Goal: Information Seeking & Learning: Learn about a topic

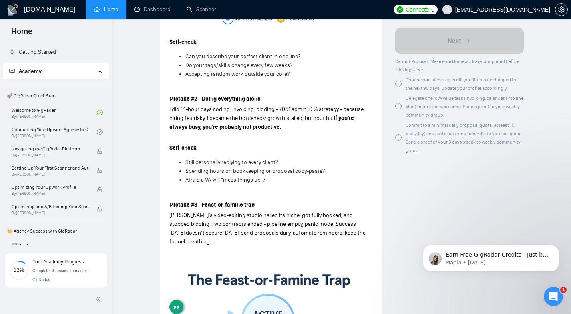
scroll to position [177, 0]
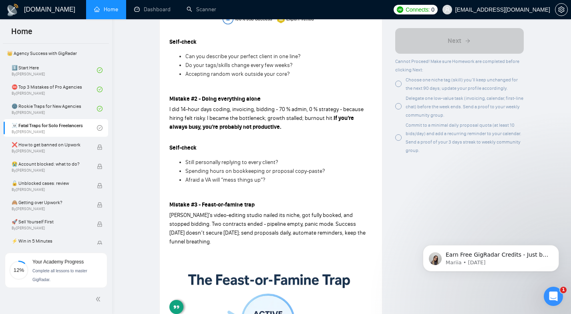
click at [254, 143] on p "Self-check" at bounding box center [270, 147] width 203 height 9
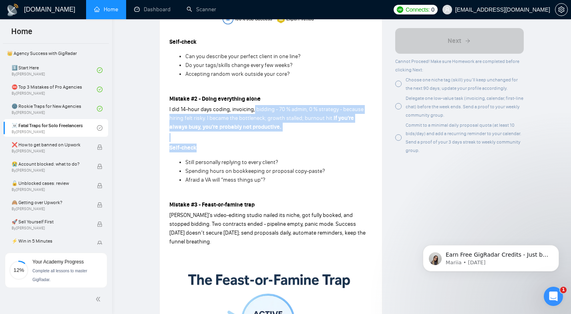
drag, startPoint x: 254, startPoint y: 131, endPoint x: 256, endPoint y: 85, distance: 45.3
click at [255, 86] on div "Mistake #1 - Selling everything to everyone [PERSON_NAME] launched as a Top 5 %…" at bounding box center [270, 237] width 203 height 663
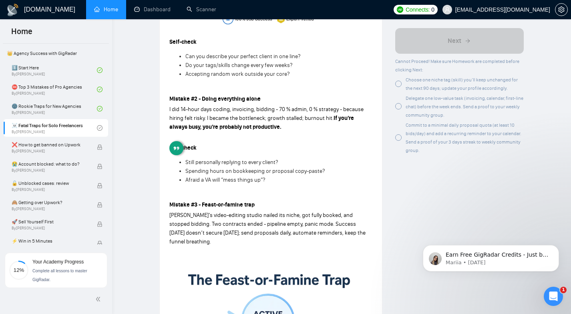
click at [253, 95] on strong "Mistake #2 - Doing everything alone" at bounding box center [214, 98] width 91 height 7
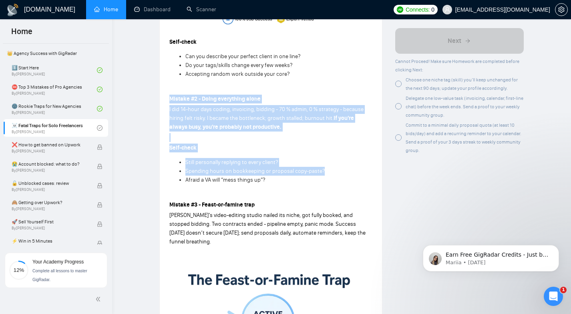
drag, startPoint x: 253, startPoint y: 85, endPoint x: 261, endPoint y: 158, distance: 73.4
click at [261, 158] on div "Mistake #1 - Selling everything to everyone [PERSON_NAME] launched as a Top 5 %…" at bounding box center [270, 237] width 203 height 663
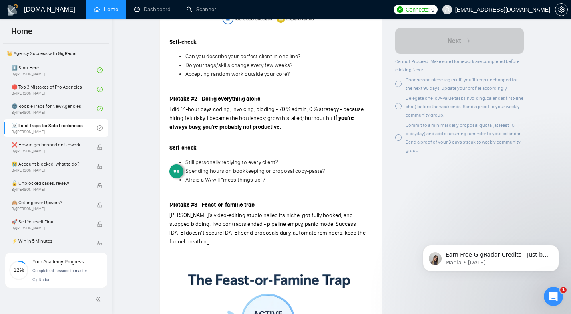
click at [262, 167] on span "Spending hours on bookkeeping or proposal copy-paste?" at bounding box center [254, 170] width 139 height 7
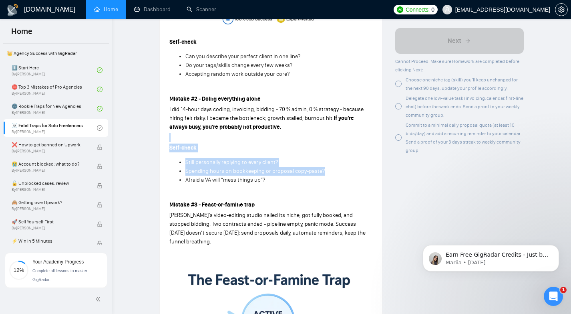
drag, startPoint x: 262, startPoint y: 159, endPoint x: 249, endPoint y: 111, distance: 50.2
click at [250, 113] on div "Mistake #1 - Selling everything to everyone [PERSON_NAME] launched as a Top 5 %…" at bounding box center [270, 237] width 203 height 663
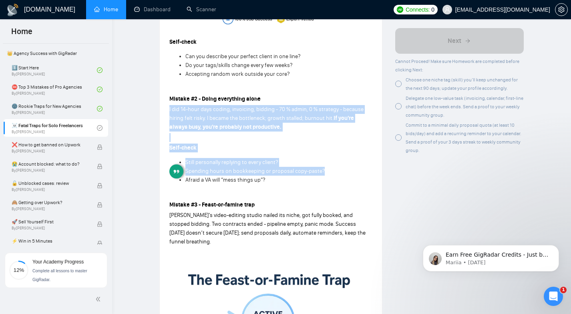
click at [249, 115] on strong "If you’re always busy, you’re probably not productive." at bounding box center [261, 123] width 185 height 16
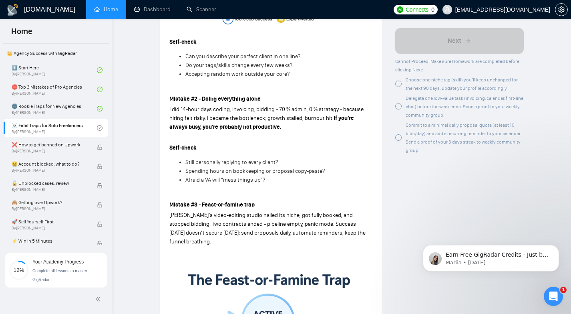
click at [251, 213] on p "[PERSON_NAME]’s video-editing studio nailed its niche, got fully booked, and st…" at bounding box center [270, 228] width 203 height 35
click at [251, 213] on span "[PERSON_NAME]’s video-editing studio nailed its niche, got fully booked, and st…" at bounding box center [267, 228] width 196 height 33
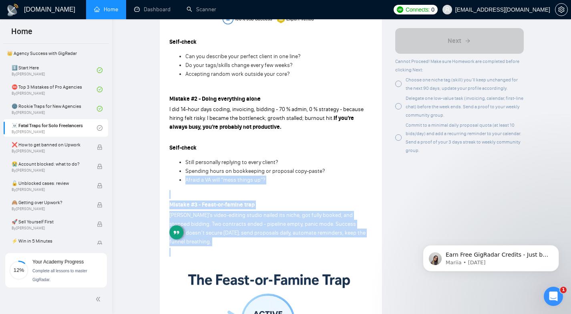
drag, startPoint x: 251, startPoint y: 213, endPoint x: 271, endPoint y: 142, distance: 73.7
click at [271, 142] on div "Mistake #1 - Selling everything to everyone [PERSON_NAME] launched as a Top 5 %…" at bounding box center [270, 237] width 203 height 663
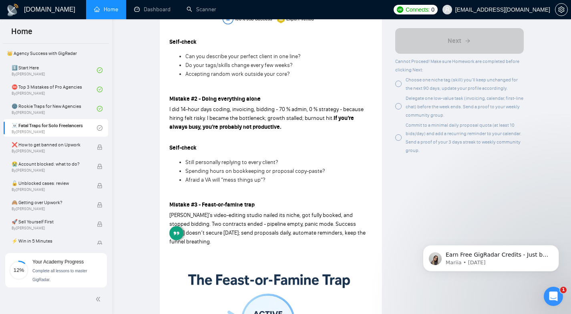
click at [252, 143] on p "Self-check" at bounding box center [270, 147] width 203 height 9
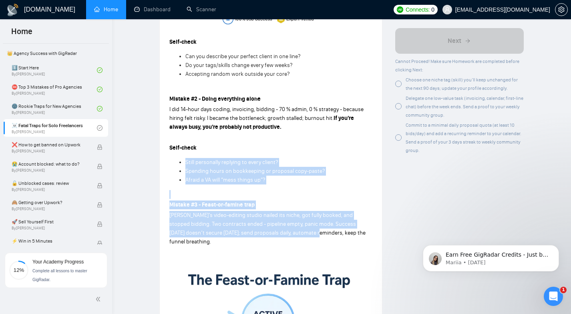
drag, startPoint x: 254, startPoint y: 141, endPoint x: 278, endPoint y: 252, distance: 113.6
click at [278, 250] on div "Mistake #1 - Selling everything to everyone [PERSON_NAME] launched as a Top 5 %…" at bounding box center [270, 237] width 203 height 663
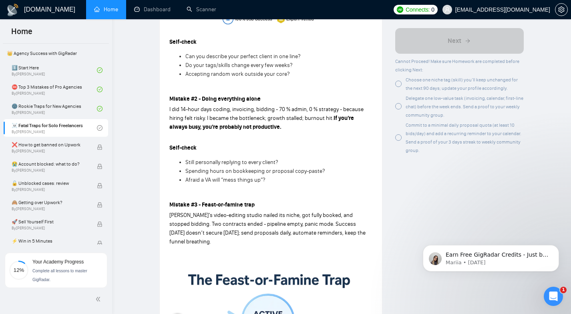
click at [300, 221] on span "[PERSON_NAME]’s video-editing studio nailed its niche, got fully booked, and st…" at bounding box center [267, 228] width 196 height 33
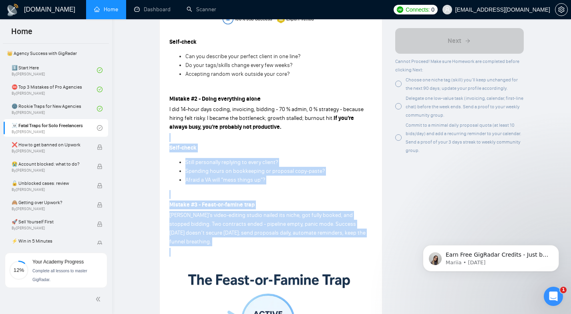
drag, startPoint x: 300, startPoint y: 221, endPoint x: 295, endPoint y: 101, distance: 120.7
click at [295, 101] on div "Mistake #1 - Selling everything to everyone [PERSON_NAME] launched as a Top 5 %…" at bounding box center [270, 237] width 203 height 663
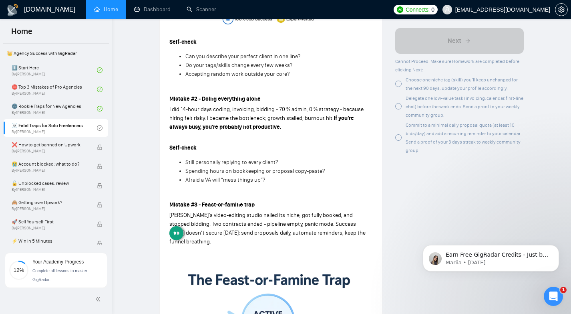
click at [298, 107] on p "I did 14-hour days coding, invoicing, bidding - 70 % admin, 0 % strategy - beca…" at bounding box center [270, 118] width 203 height 26
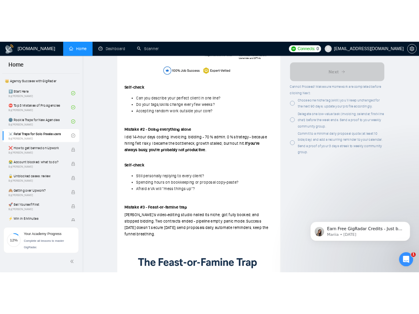
scroll to position [484, 0]
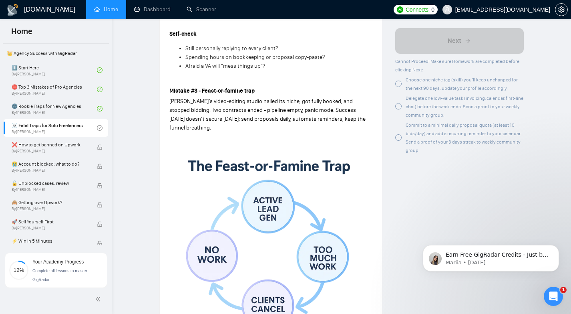
click at [278, 105] on span "[PERSON_NAME]’s video-editing studio nailed its niche, got fully booked, and st…" at bounding box center [267, 114] width 196 height 33
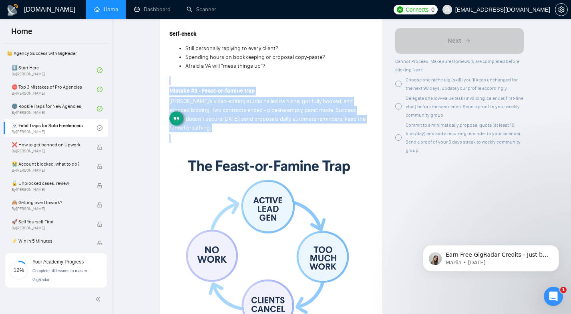
drag, startPoint x: 278, startPoint y: 105, endPoint x: 278, endPoint y: 66, distance: 39.7
click at [278, 66] on div "Mistake #1 - Selling everything to everyone [PERSON_NAME] launched as a Top 5 %…" at bounding box center [270, 123] width 203 height 663
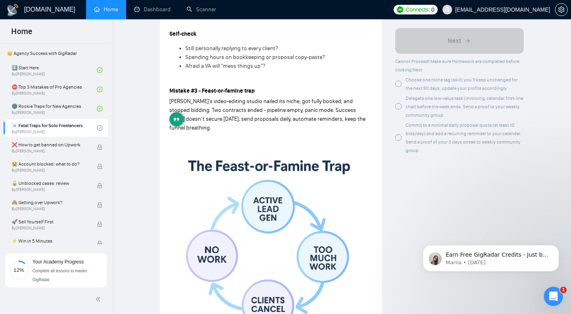
click at [291, 97] on p "[PERSON_NAME]’s video-editing studio nailed its niche, got fully booked, and st…" at bounding box center [270, 114] width 203 height 35
